Goal: Information Seeking & Learning: Check status

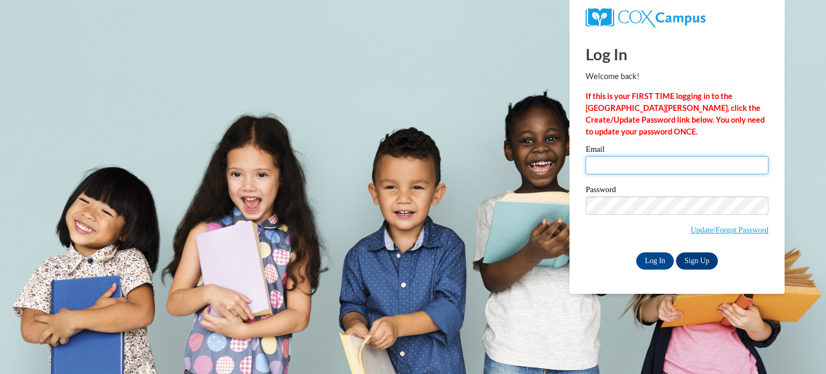
click at [634, 163] on input "Email" at bounding box center [677, 165] width 183 height 18
type input "arosa@lccaa.net"
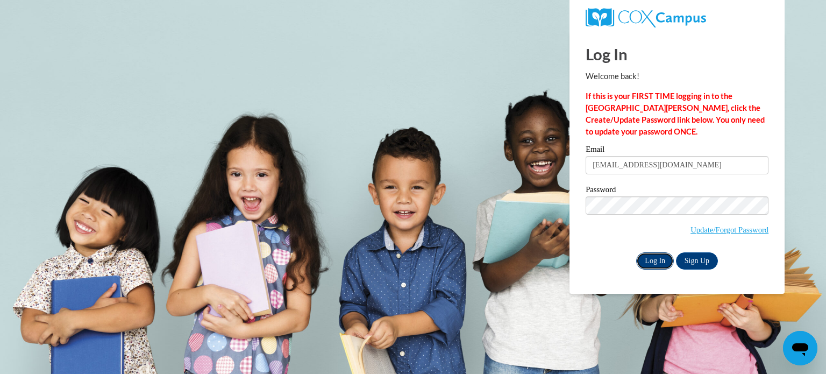
click at [657, 258] on input "Log In" at bounding box center [655, 260] width 38 height 17
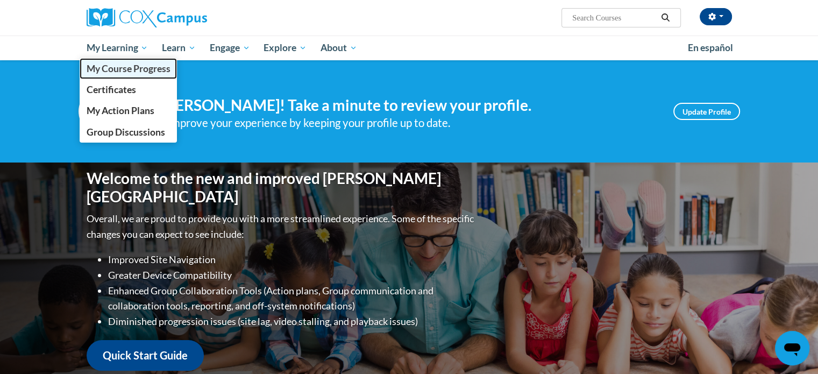
click at [126, 73] on span "My Course Progress" at bounding box center [128, 68] width 84 height 11
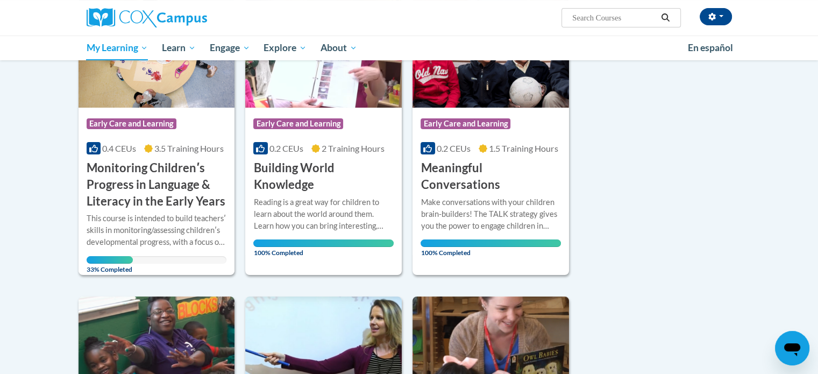
scroll to position [200, 0]
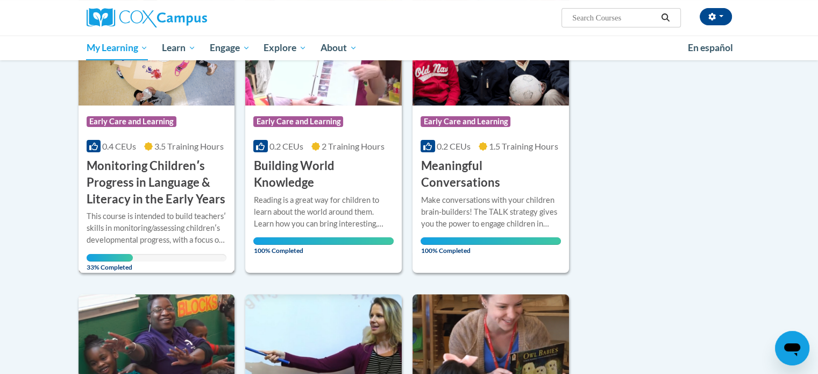
click at [196, 118] on div "Course Category: Early Care and Learning" at bounding box center [157, 123] width 140 height 24
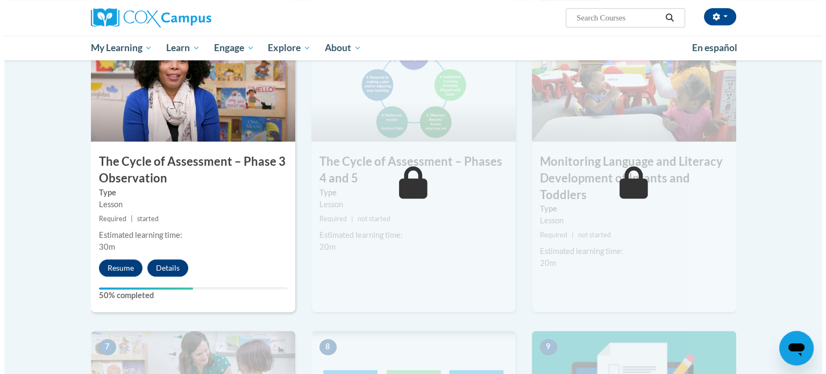
scroll to position [571, 0]
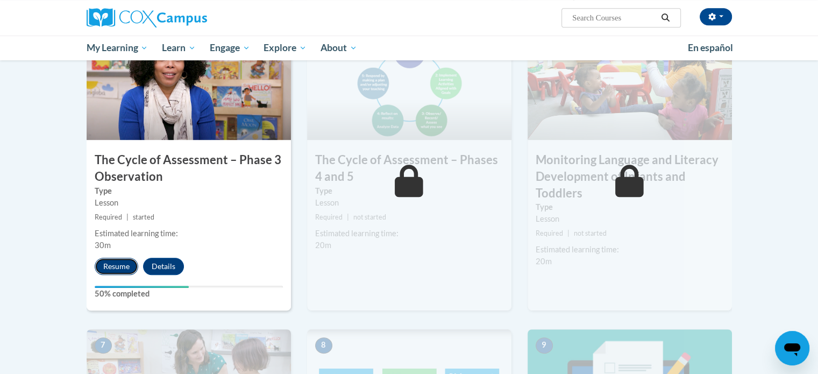
click at [113, 266] on button "Resume" at bounding box center [117, 266] width 44 height 17
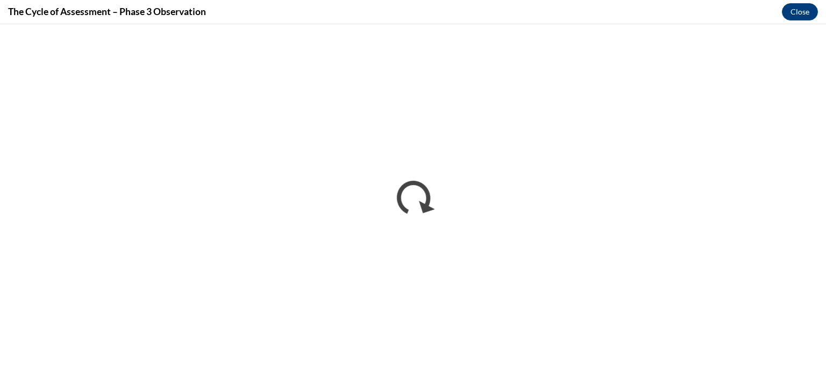
scroll to position [0, 0]
